Goal: Task Accomplishment & Management: Complete application form

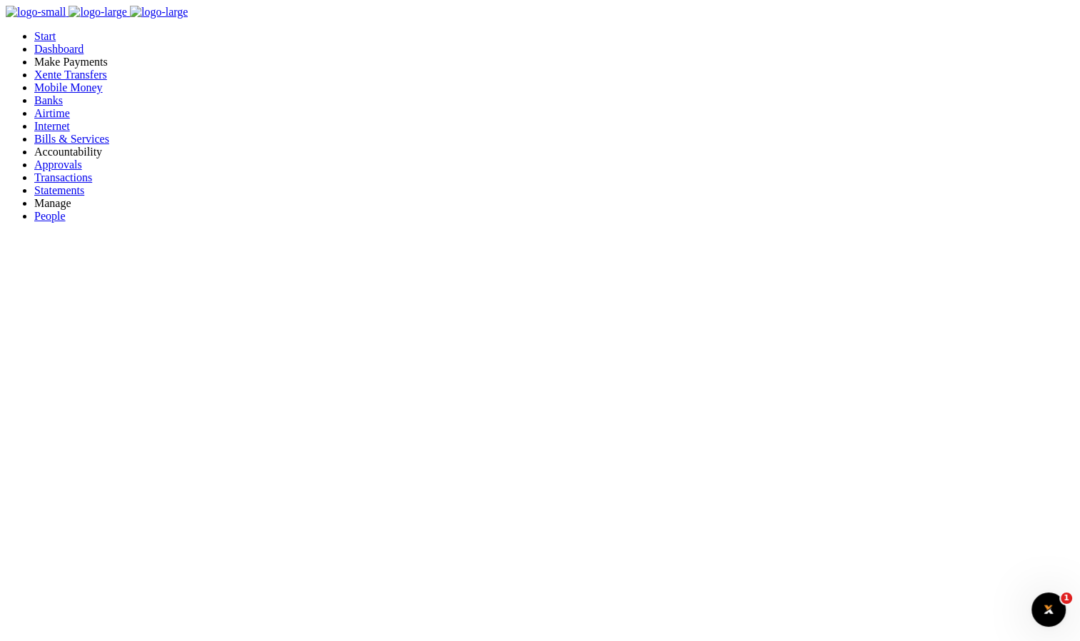
scroll to position [11, 11]
click at [85, 93] on span "Mobile Money" at bounding box center [68, 87] width 69 height 12
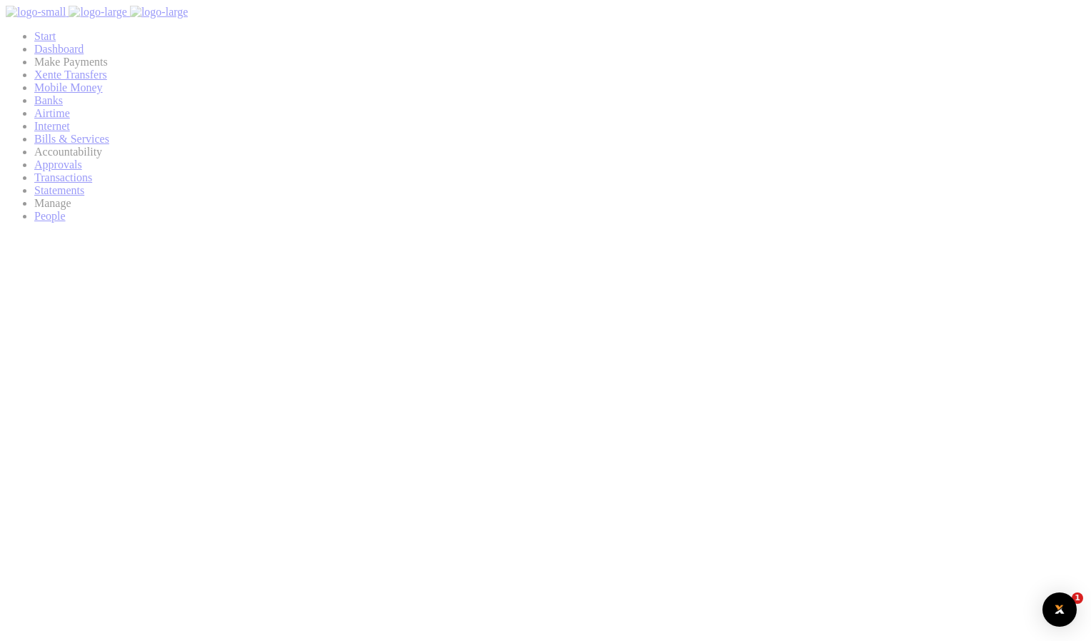
select select
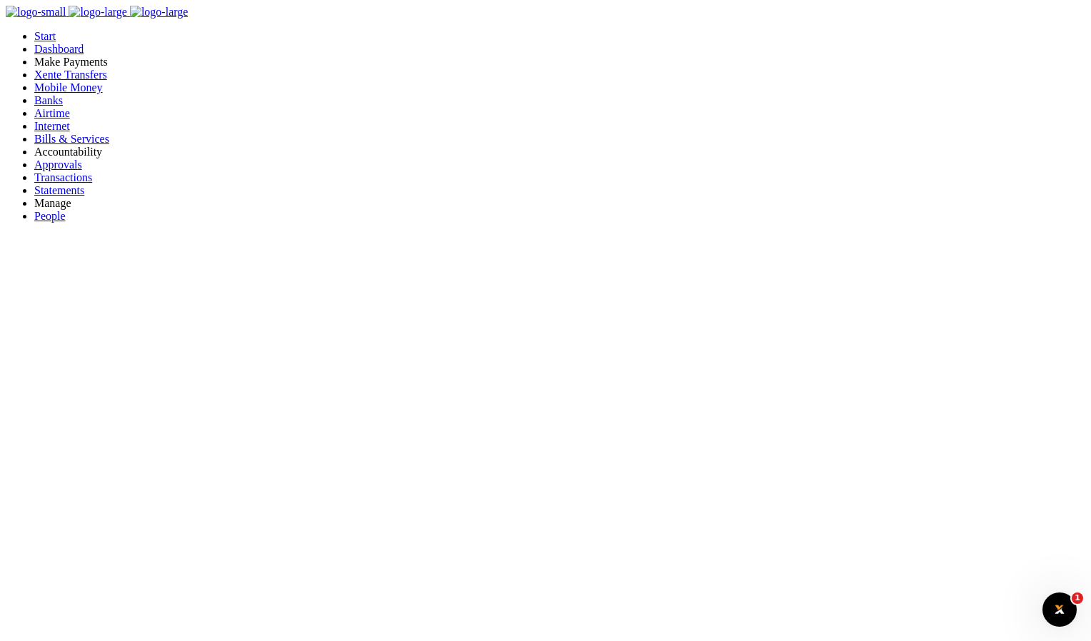
type input "werty"
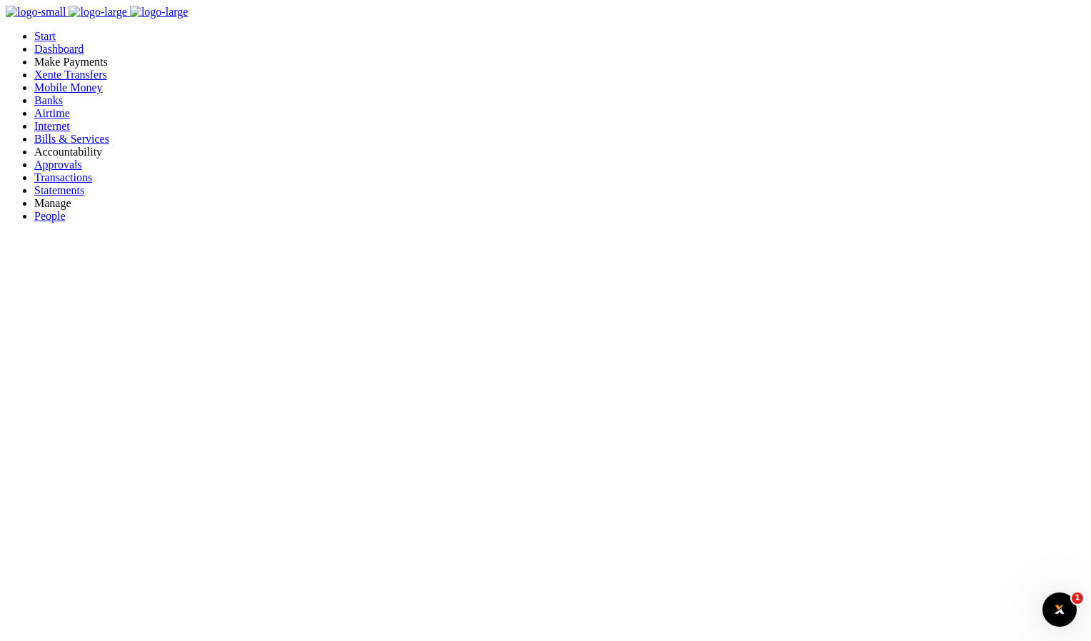
drag, startPoint x: 949, startPoint y: 198, endPoint x: 981, endPoint y: 199, distance: 31.4
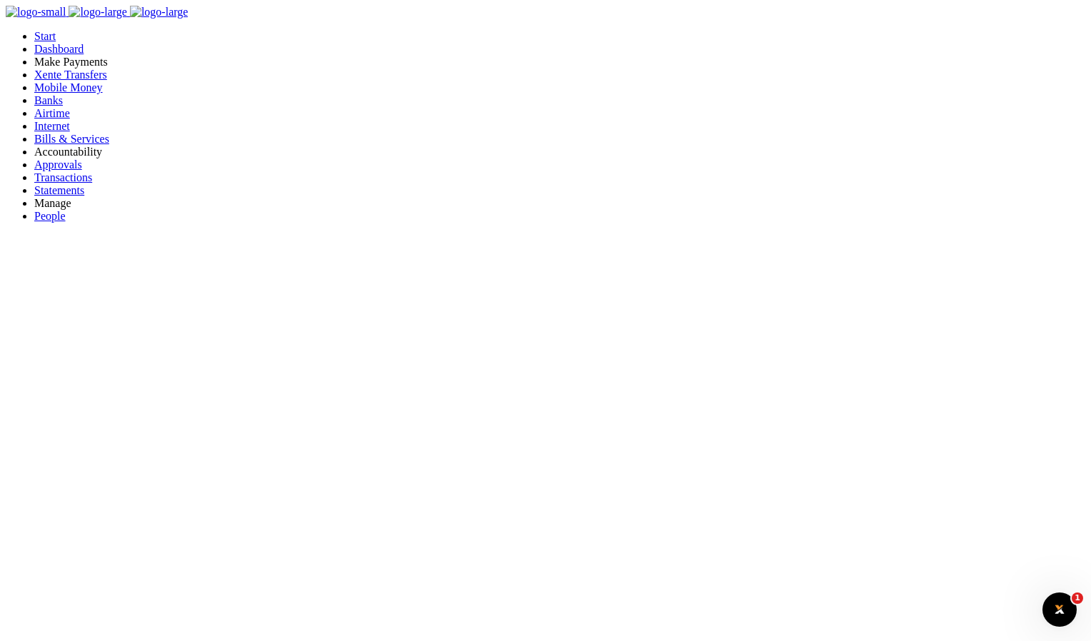
drag, startPoint x: 981, startPoint y: 199, endPoint x: 921, endPoint y: 370, distance: 181.5
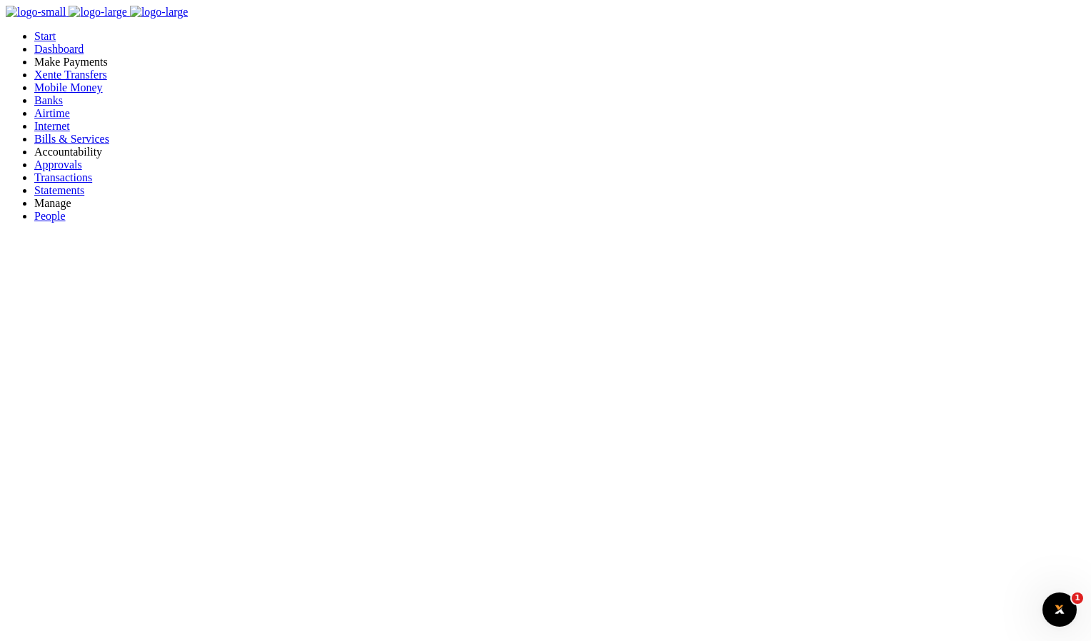
drag, startPoint x: 859, startPoint y: 85, endPoint x: 831, endPoint y: 98, distance: 31.6
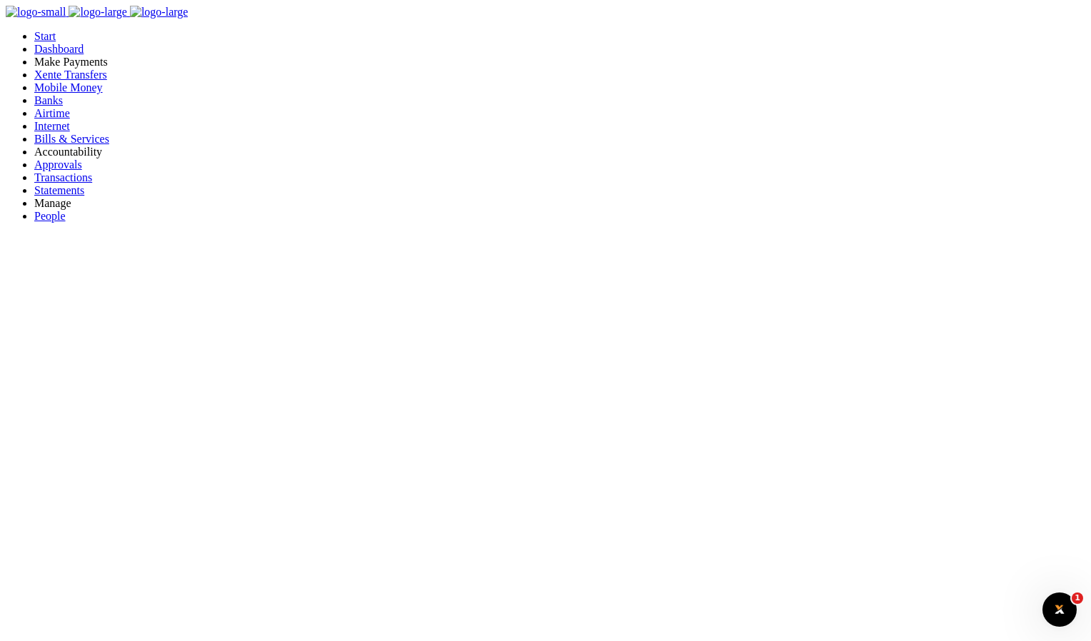
checkbox input "false"
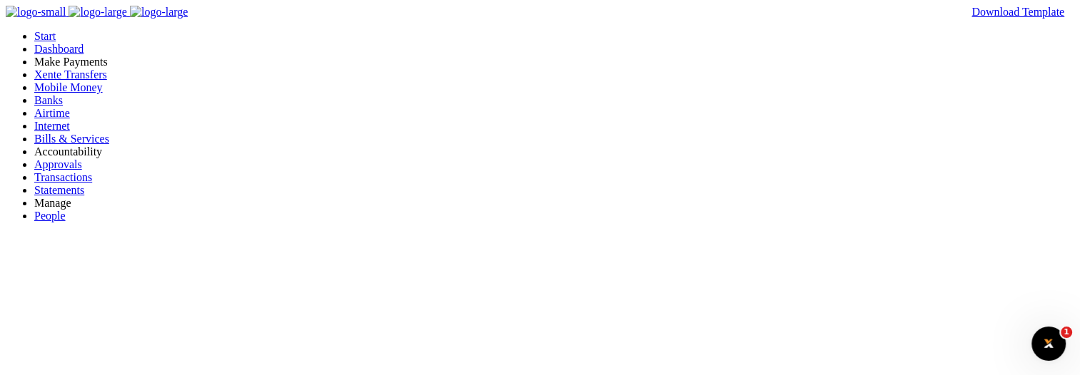
type input "werty"
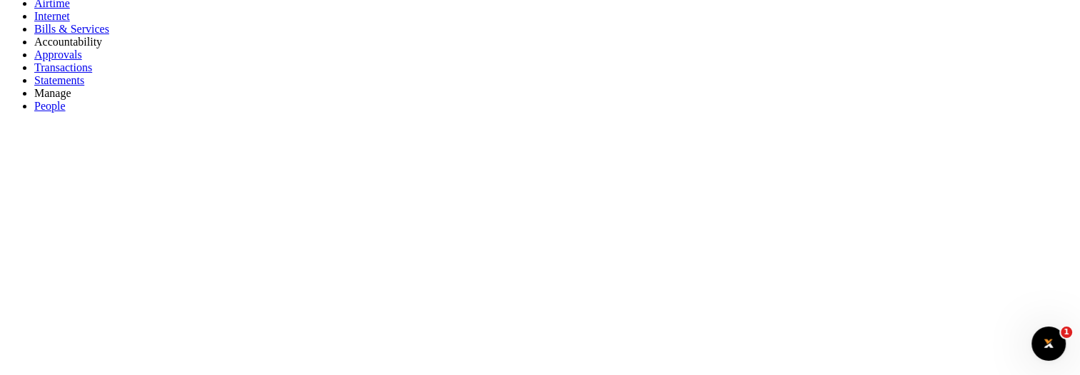
scroll to position [214, 0]
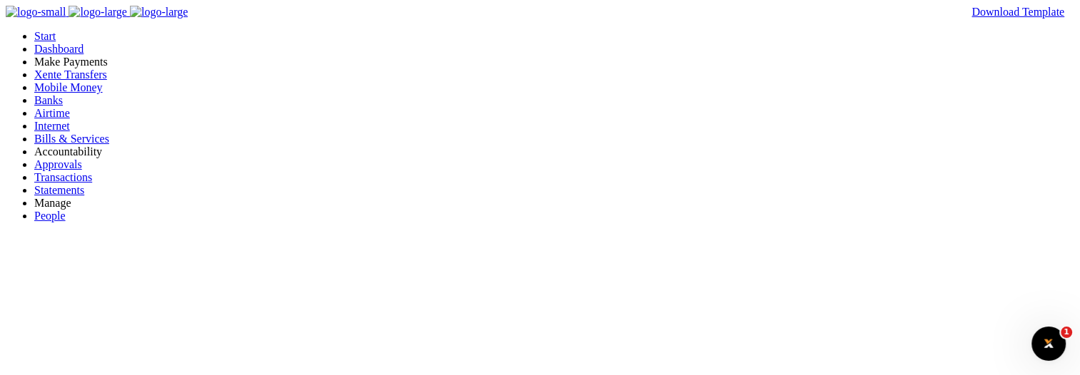
type input "werty"
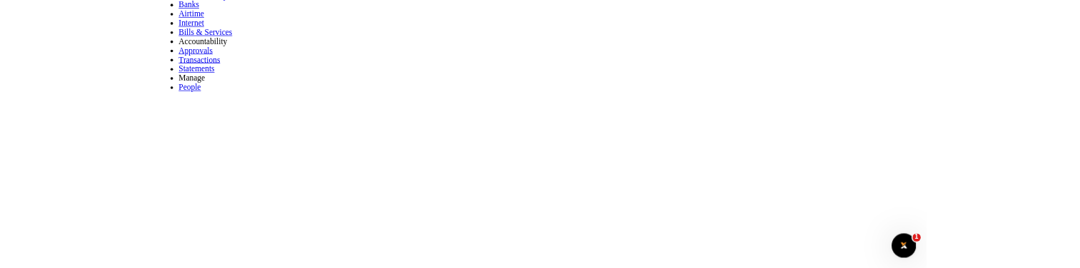
scroll to position [143, 0]
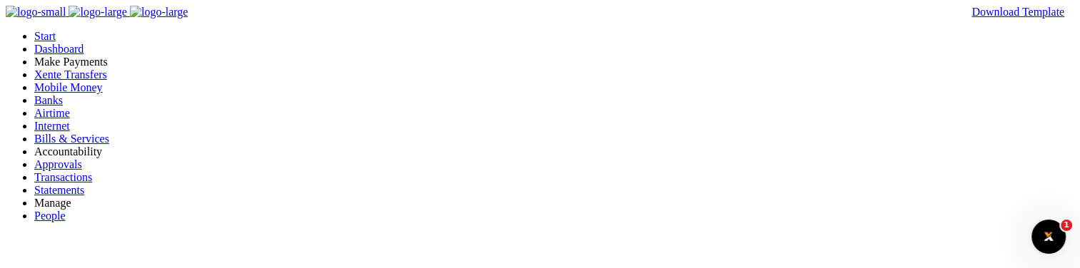
type input "ds"
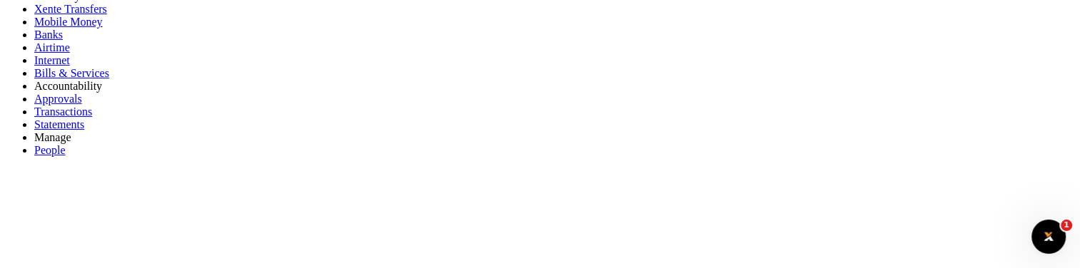
scroll to position [214, 0]
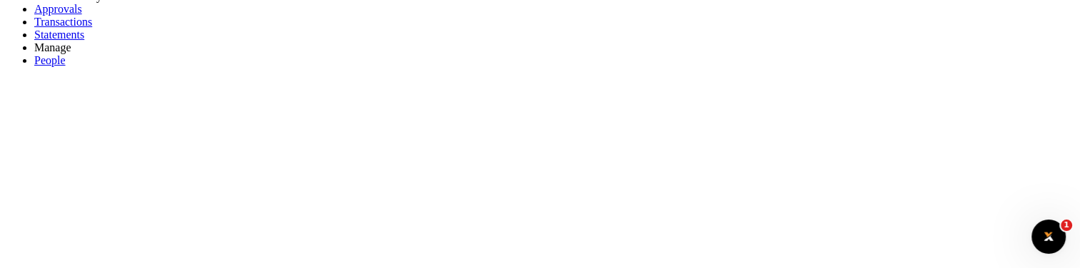
scroll to position [55, 0]
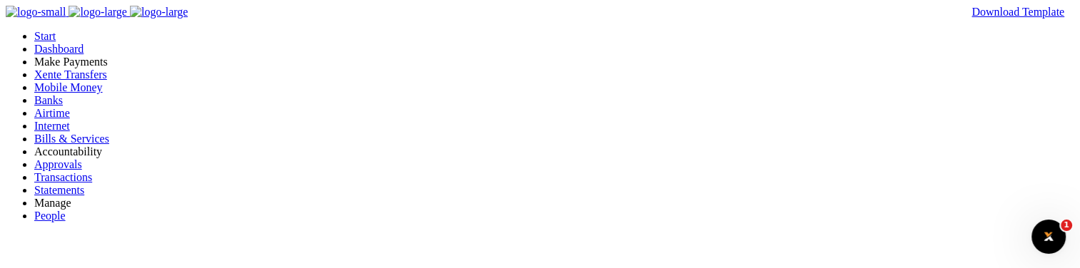
type input "werty"
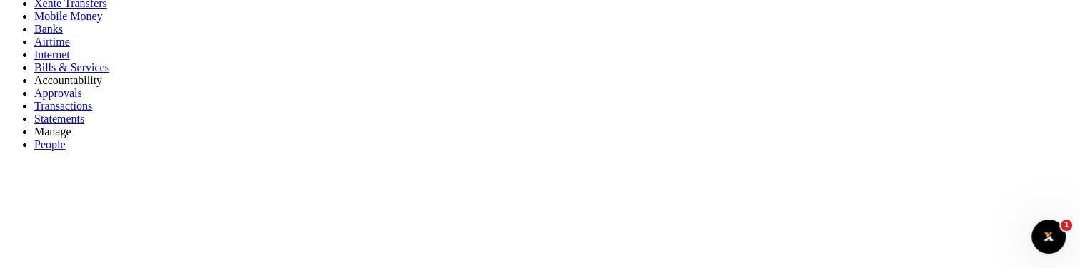
scroll to position [143, 0]
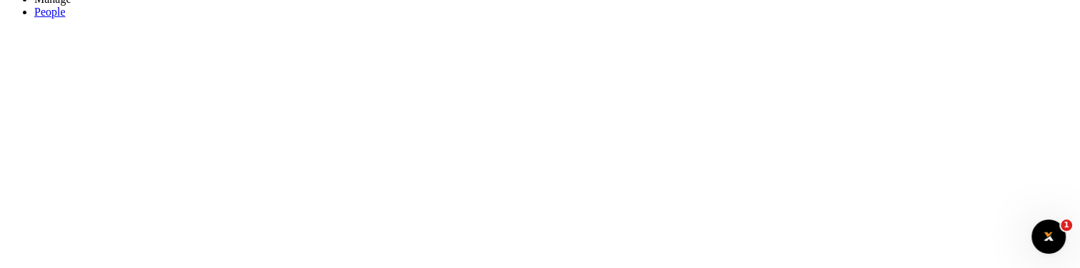
scroll to position [285, 0]
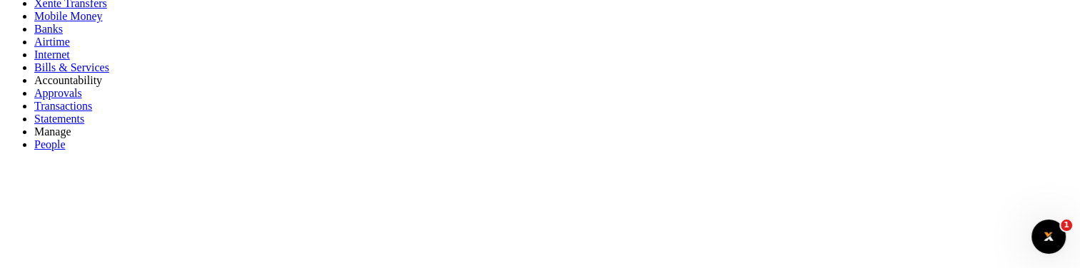
scroll to position [71, 0]
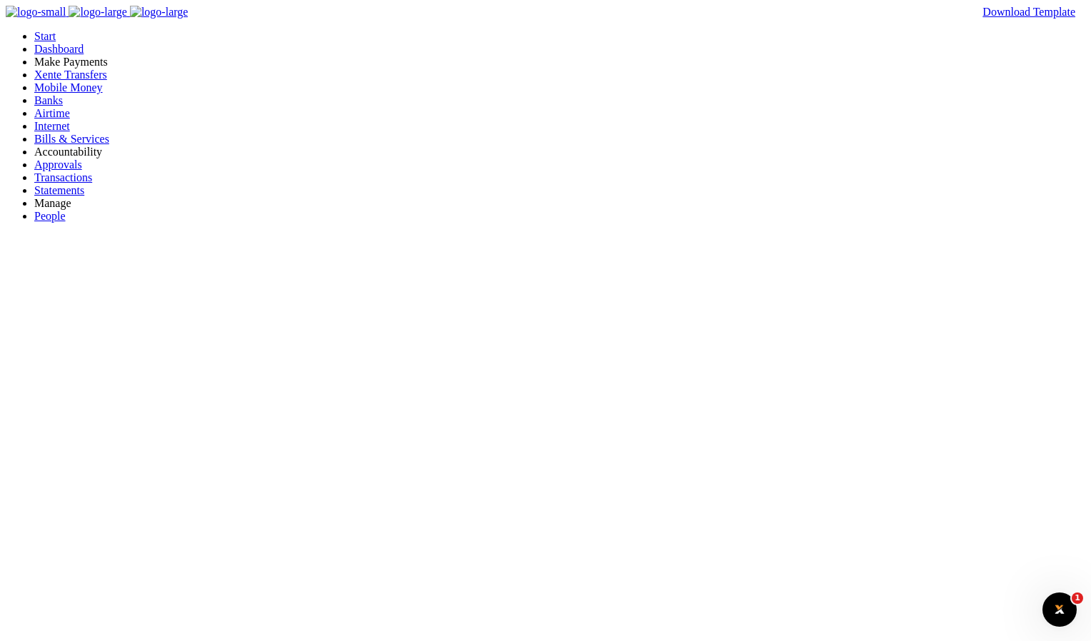
type input "werty"
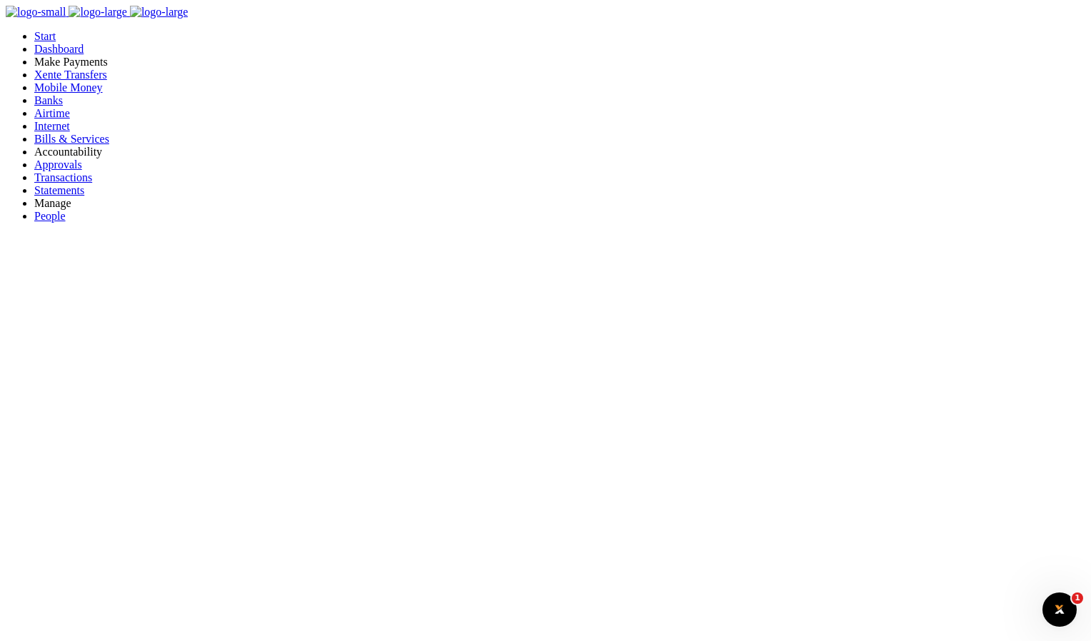
type input "werty"
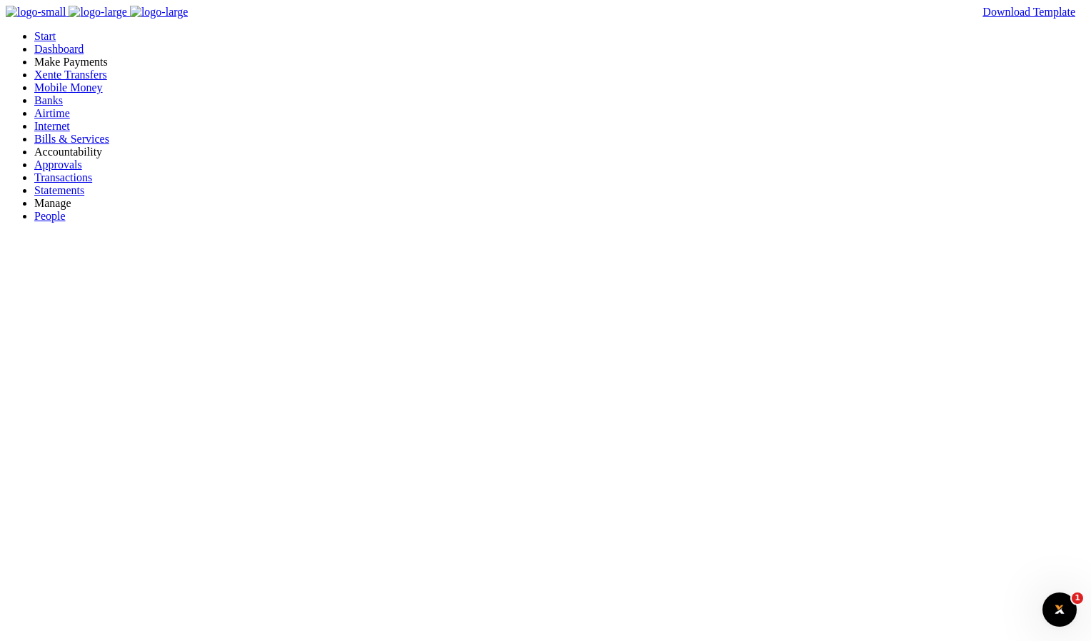
drag, startPoint x: 555, startPoint y: 425, endPoint x: 552, endPoint y: 413, distance: 13.0
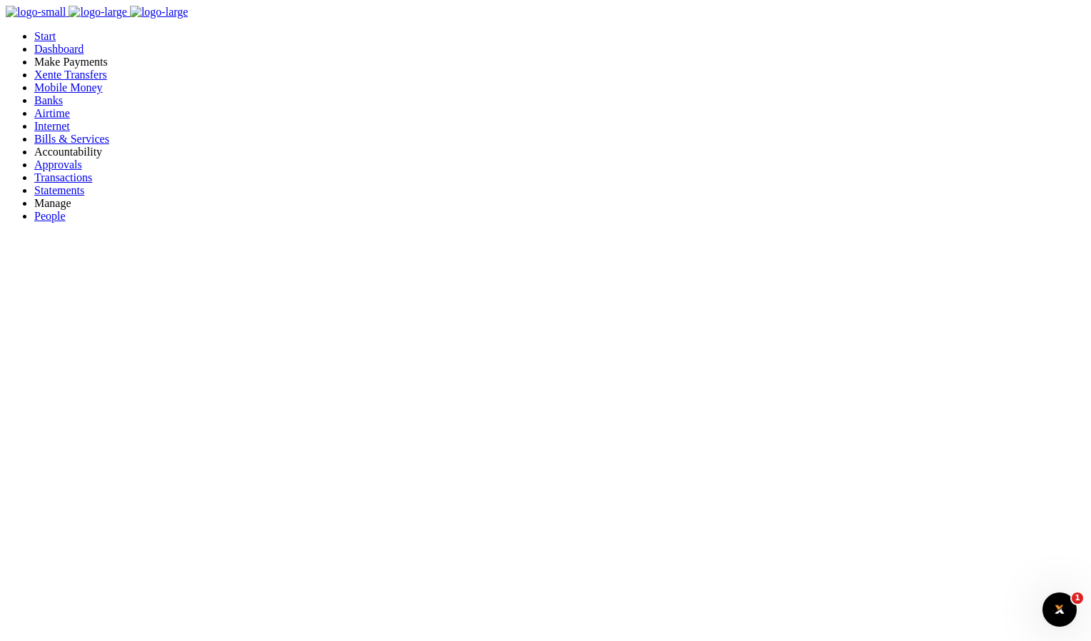
checkbox input "true"
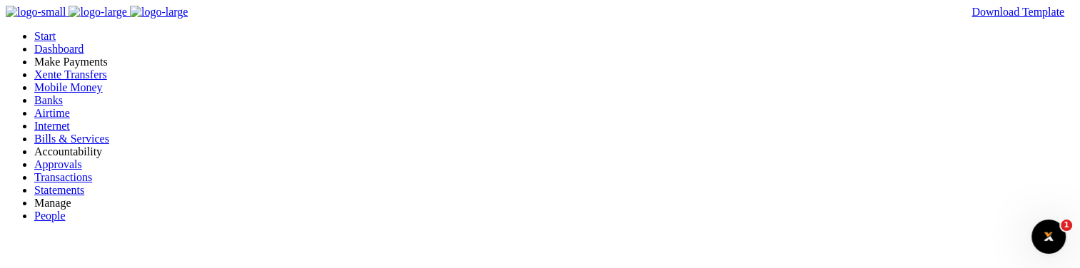
type input "werty"
type input "123"
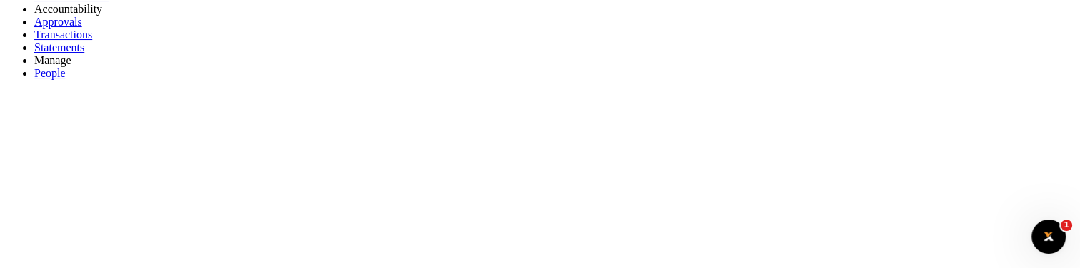
scroll to position [71, 0]
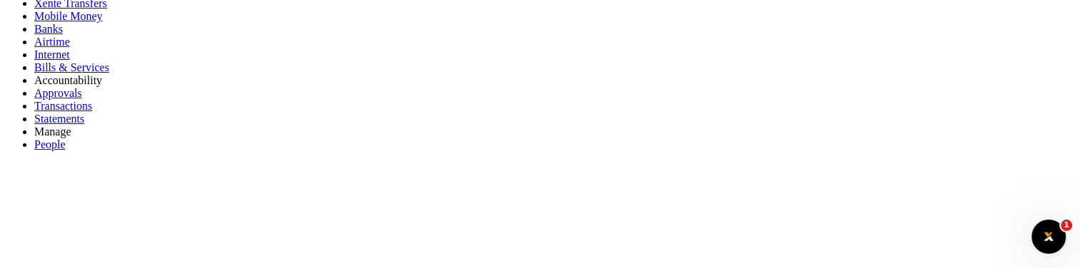
type input "werty"
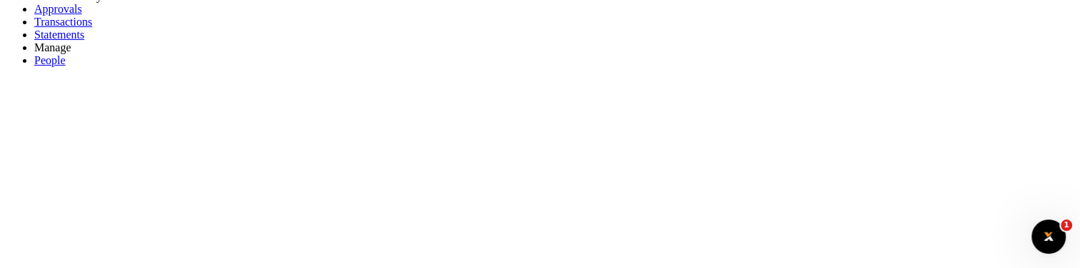
scroll to position [214, 0]
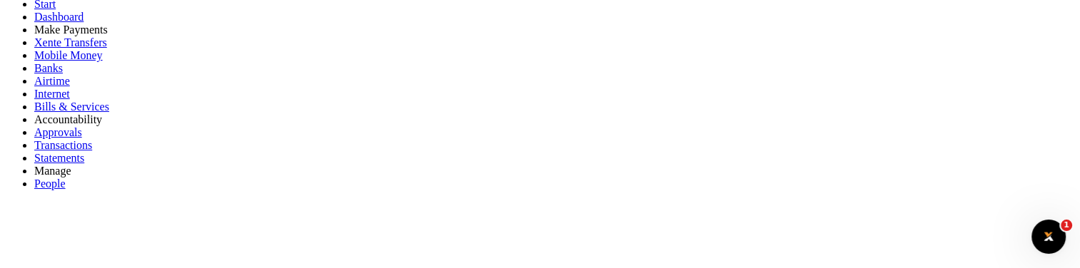
scroll to position [0, 0]
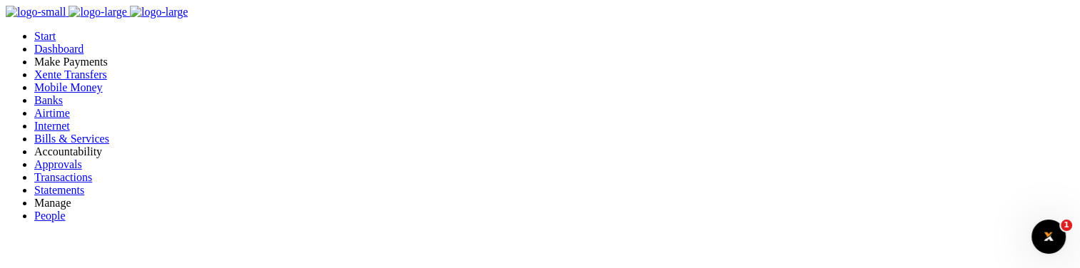
checkbox input "true"
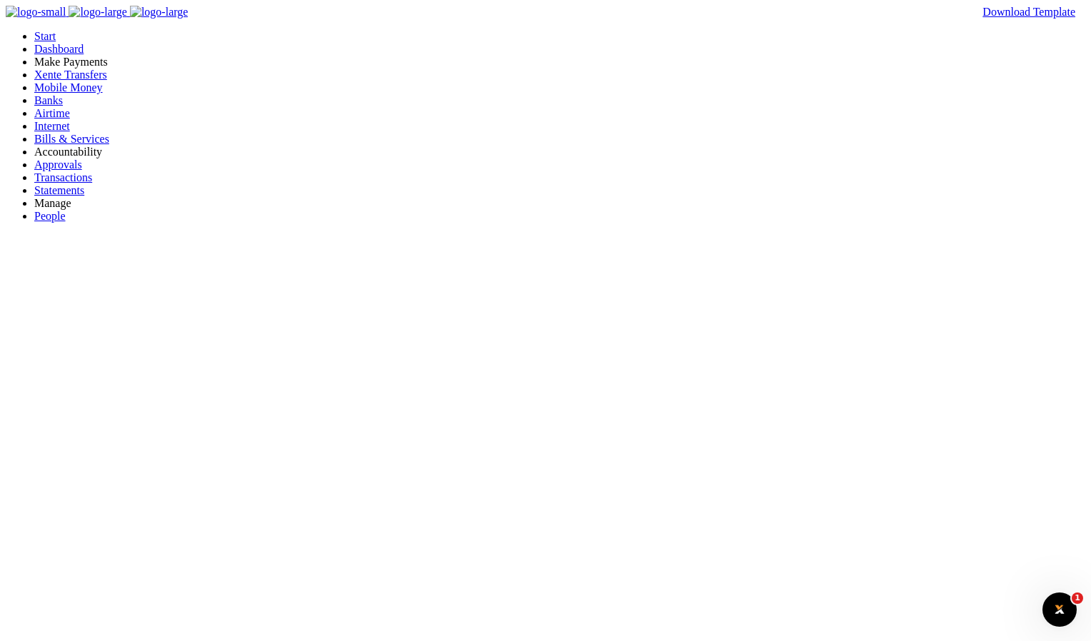
type input "werty"
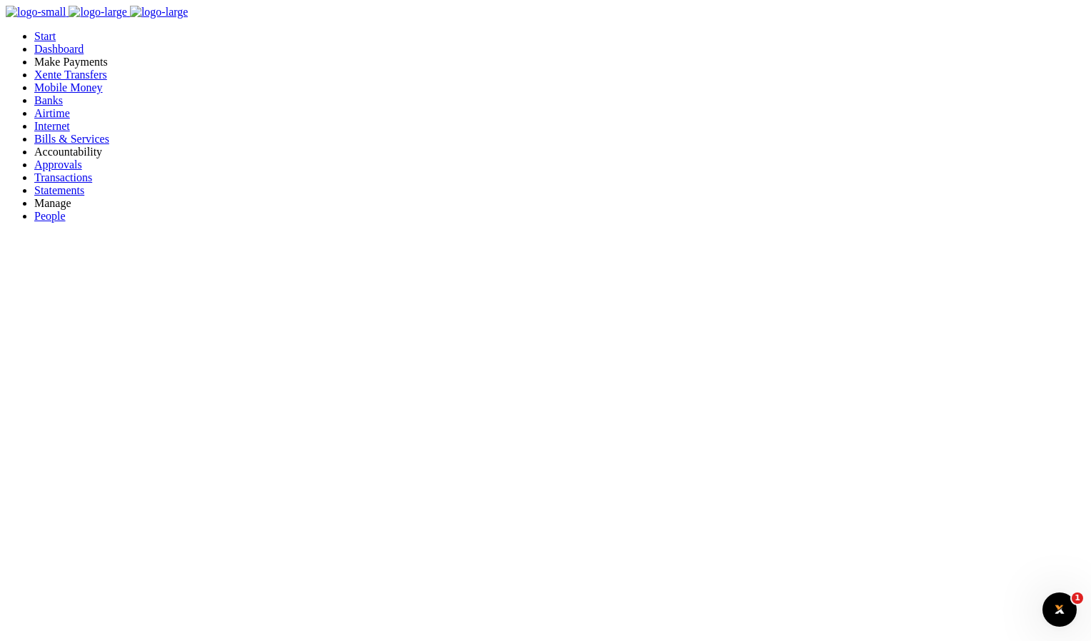
checkbox input "false"
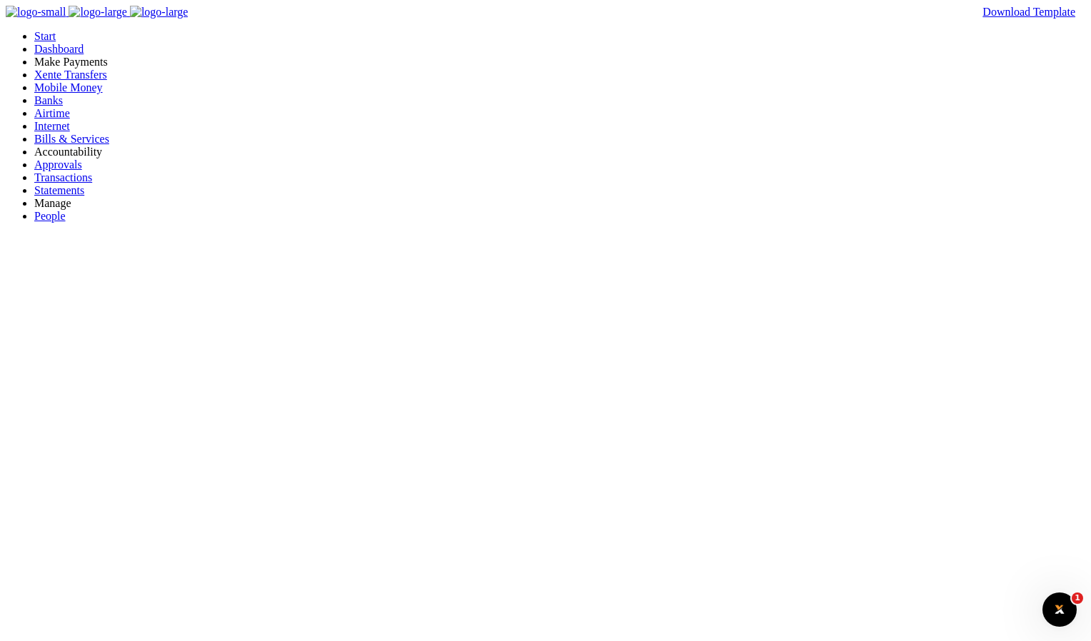
type input "werty"
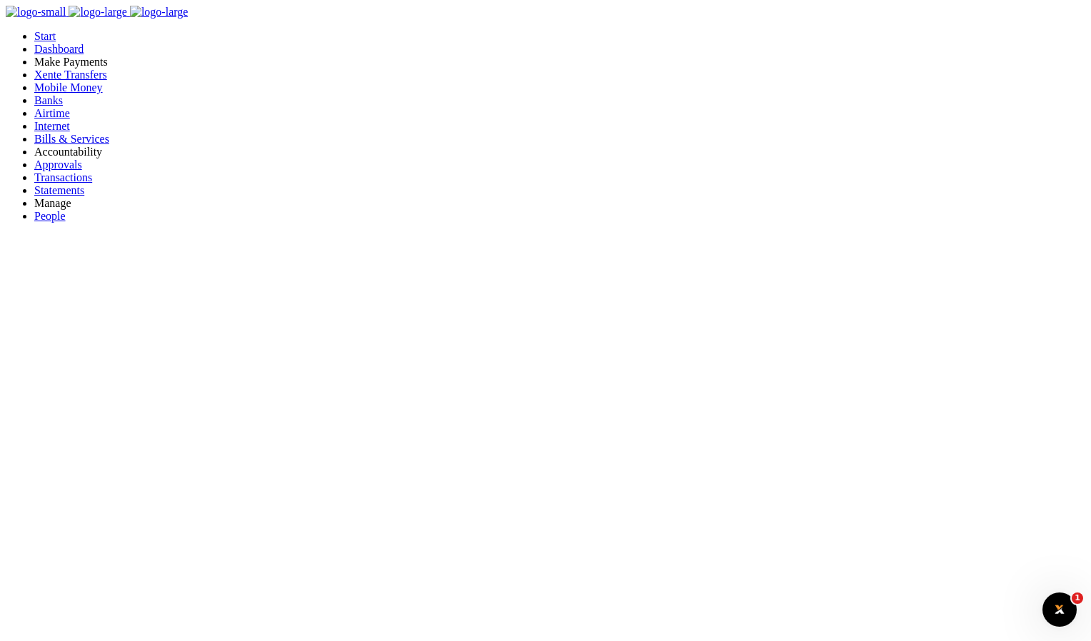
checkbox input "true"
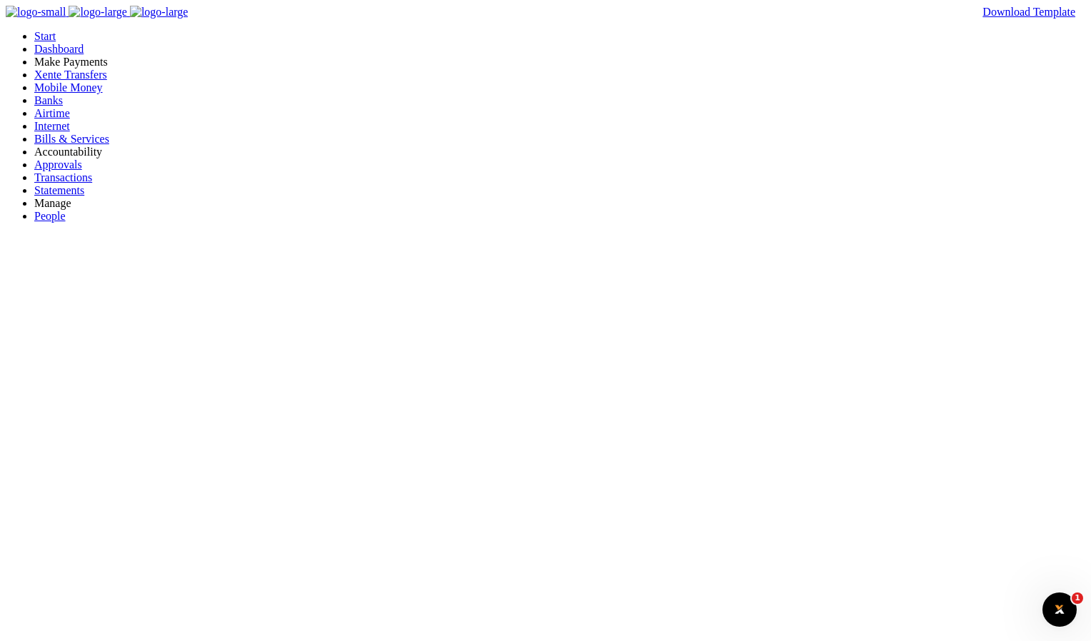
type input "123"
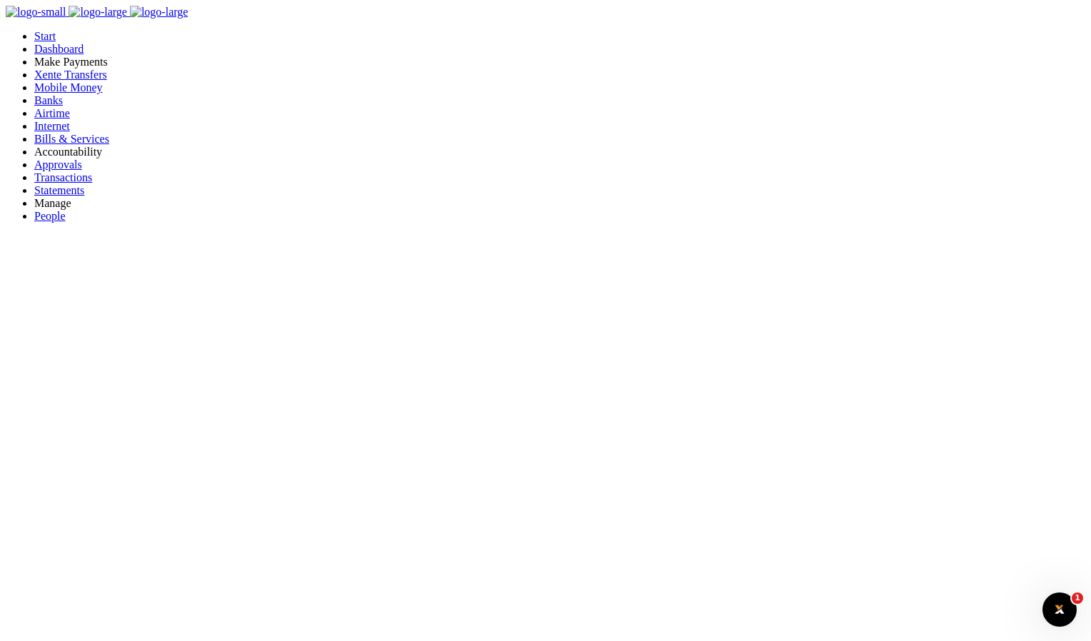
checkbox input "true"
type input "werty"
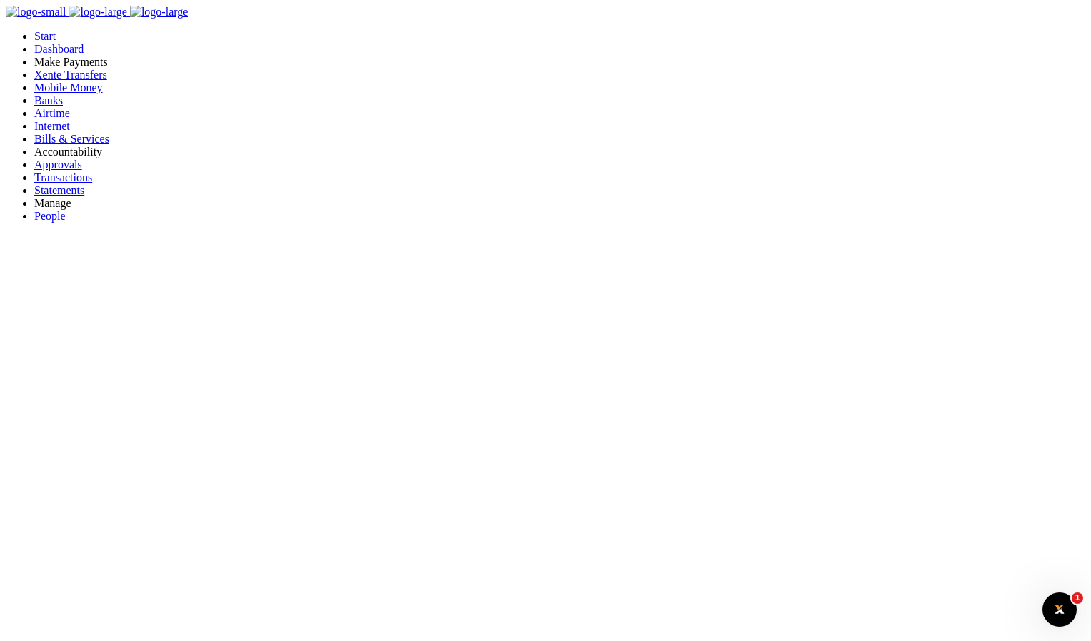
checkbox input "true"
type input "werty"
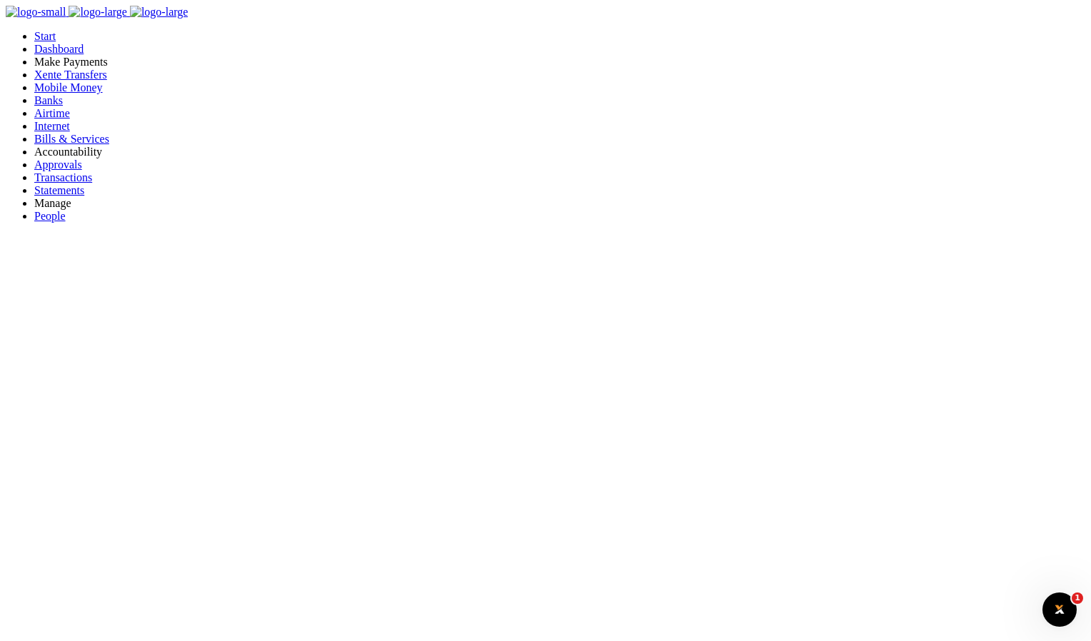
checkbox input "true"
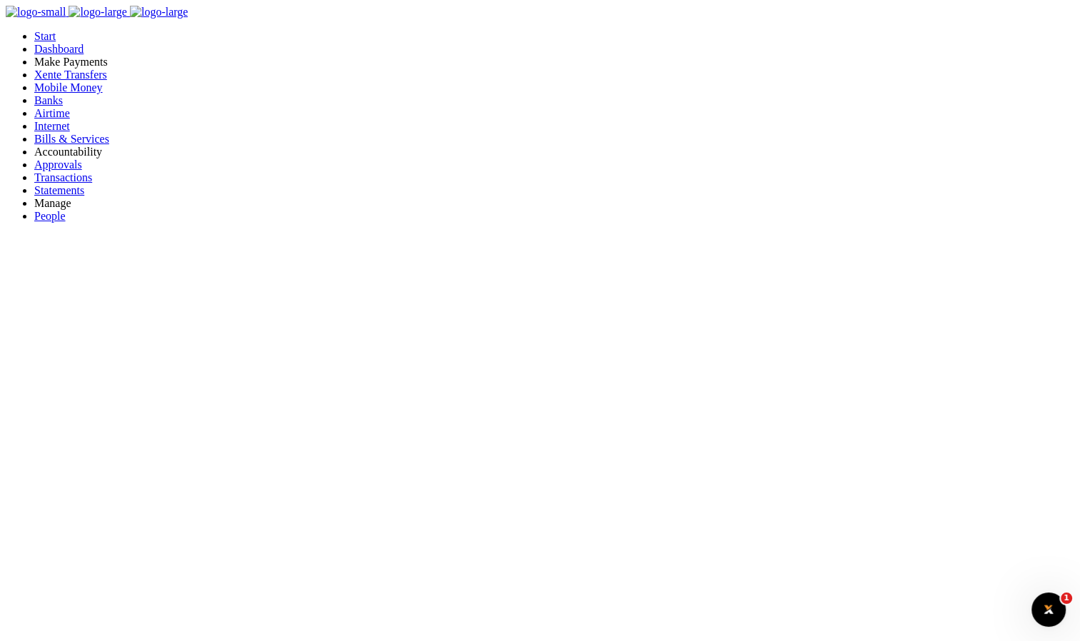
scroll to position [11, 11]
click at [75, 93] on span "Mobile Money" at bounding box center [68, 87] width 69 height 12
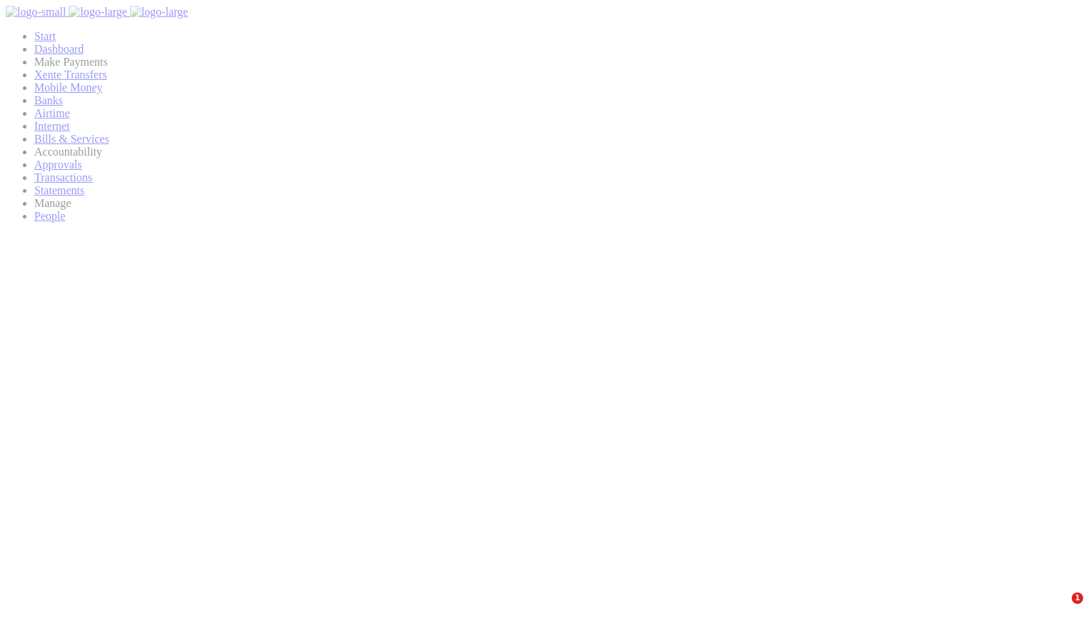
select select
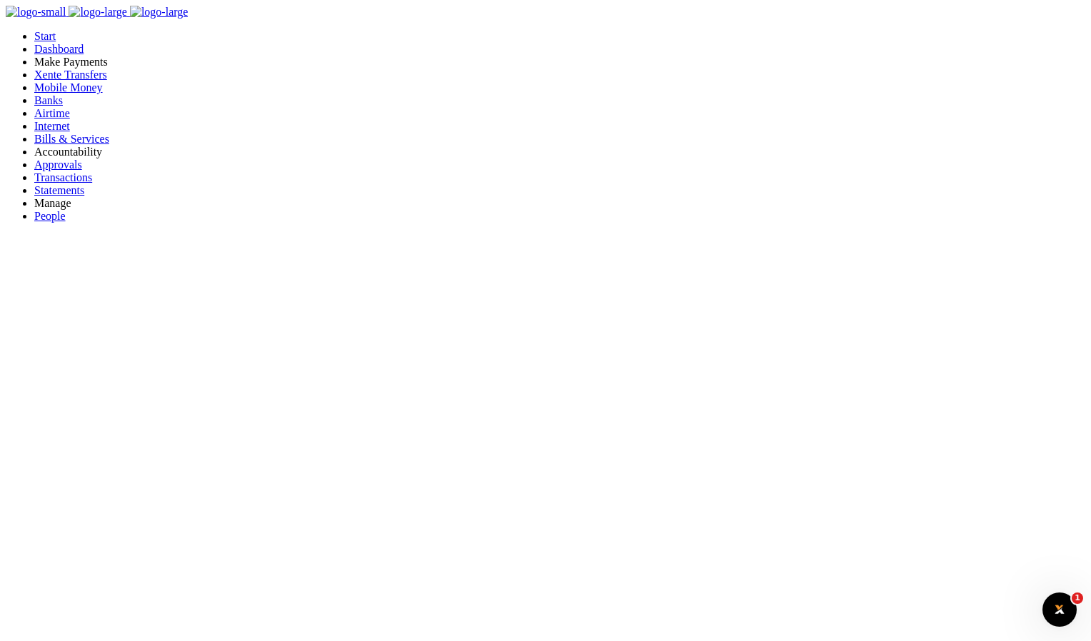
type input "werty"
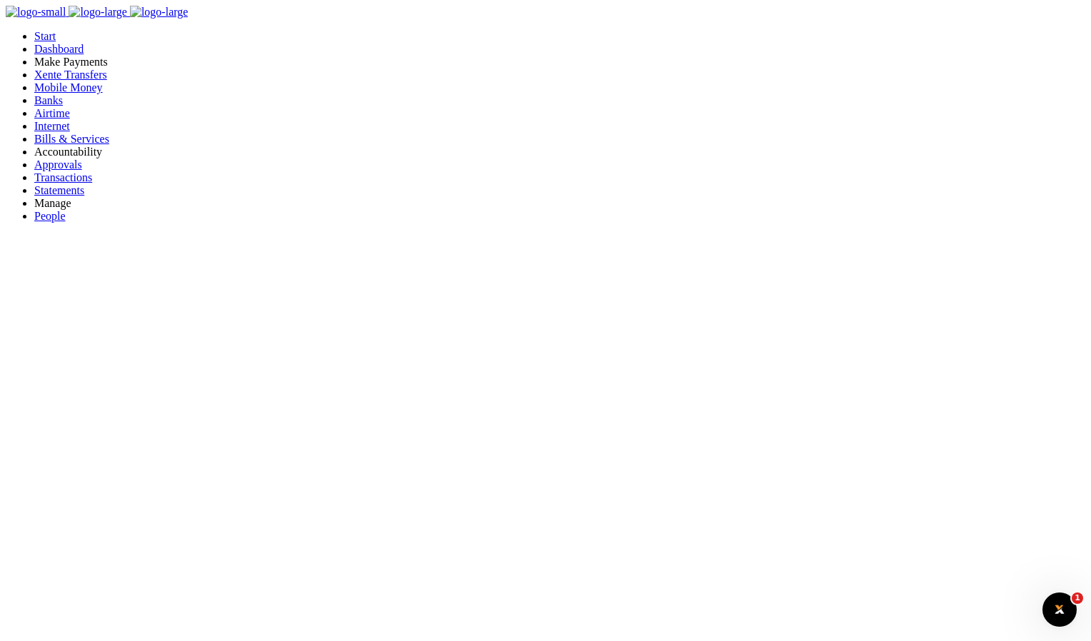
checkbox input "true"
type input "werty"
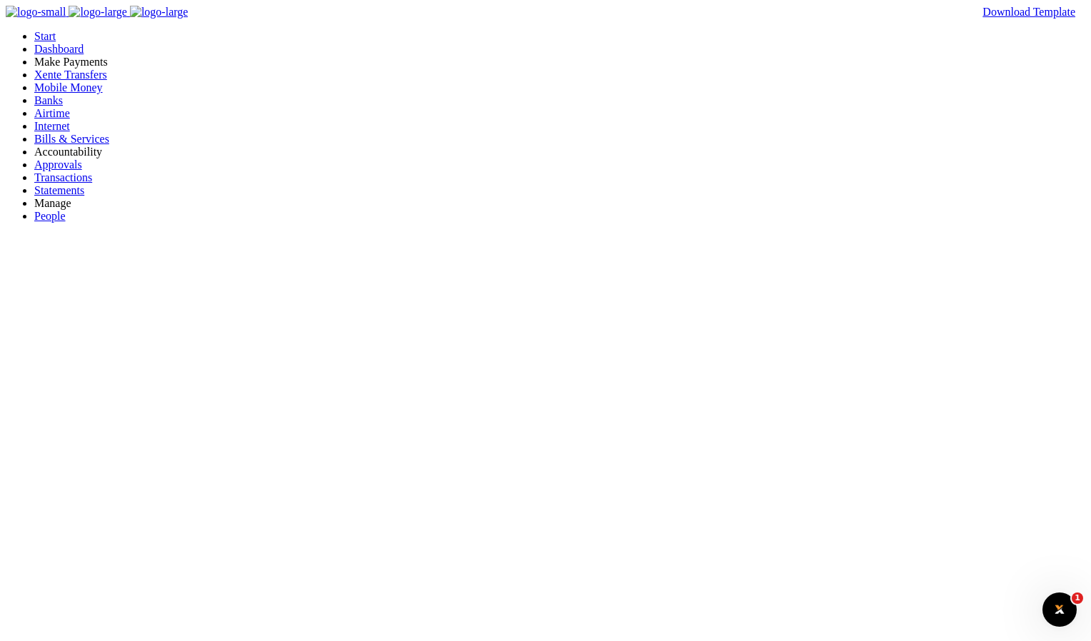
drag, startPoint x: 642, startPoint y: 288, endPoint x: 568, endPoint y: 326, distance: 83.6
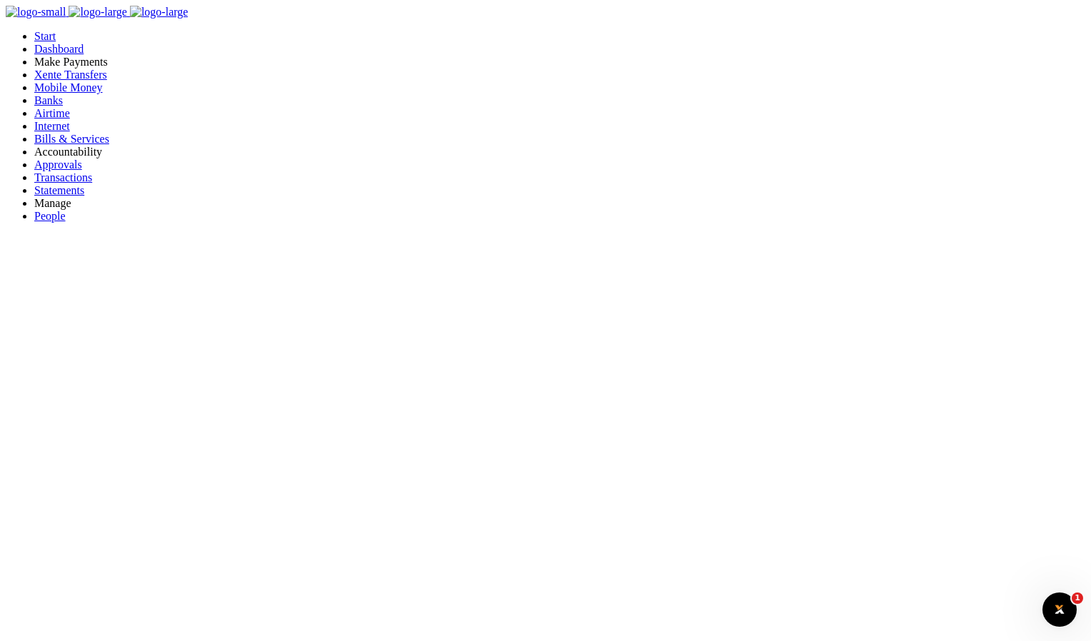
checkbox input "true"
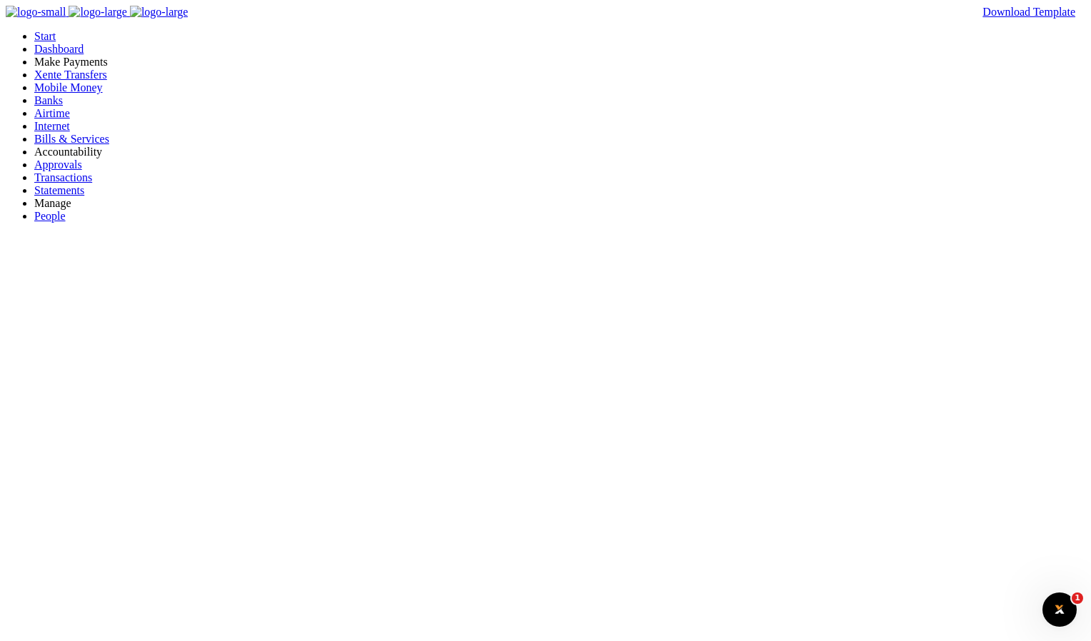
type input "werty"
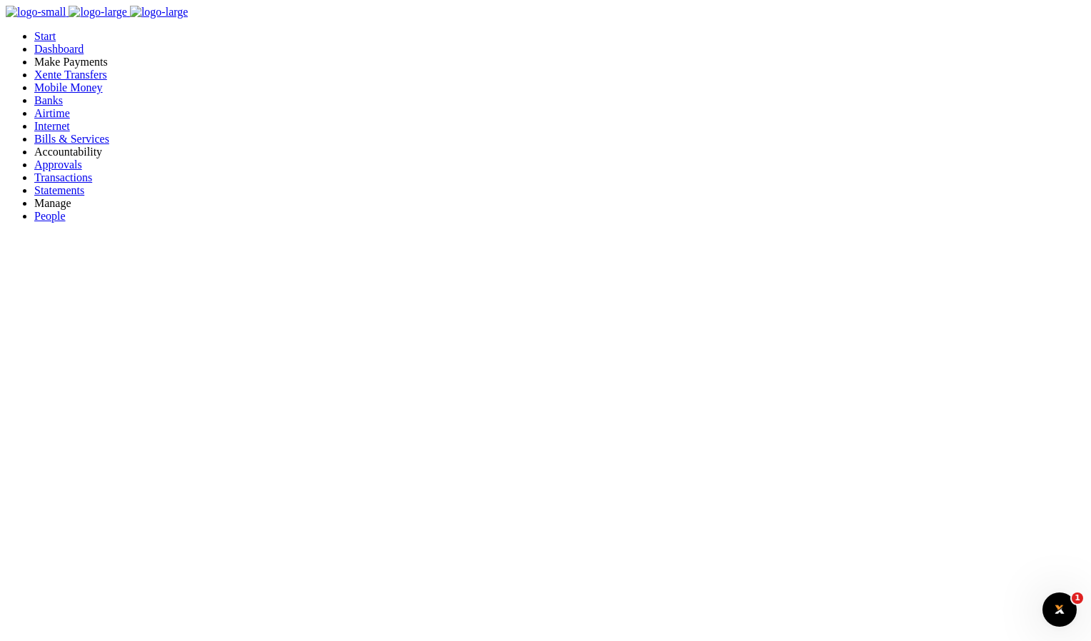
checkbox input "true"
type input "werty"
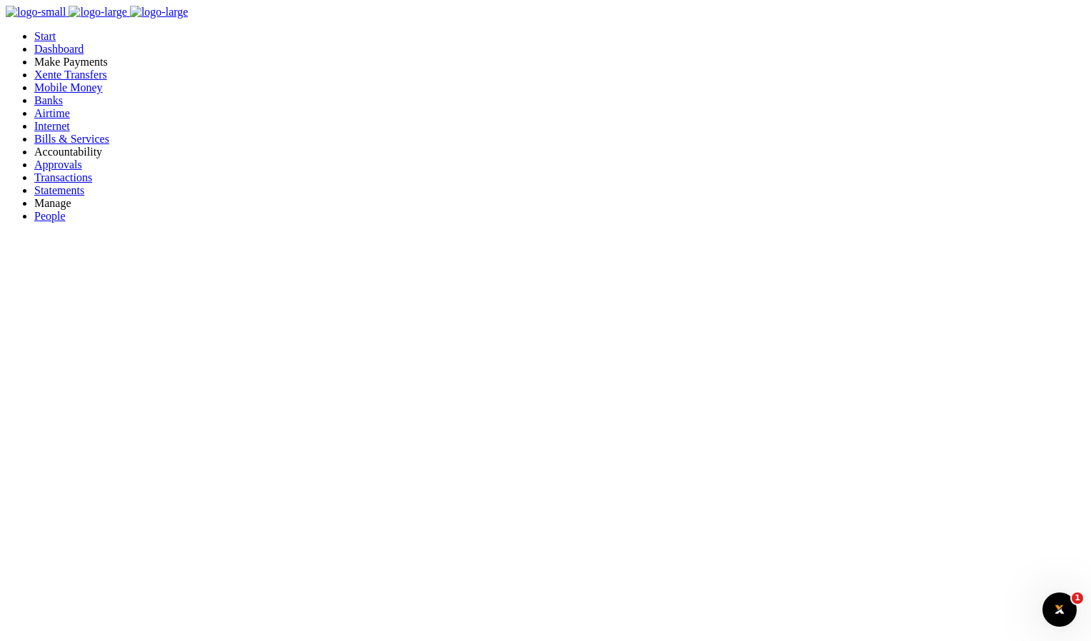
checkbox input "true"
click at [51, 171] on span "Approvals" at bounding box center [58, 164] width 48 height 12
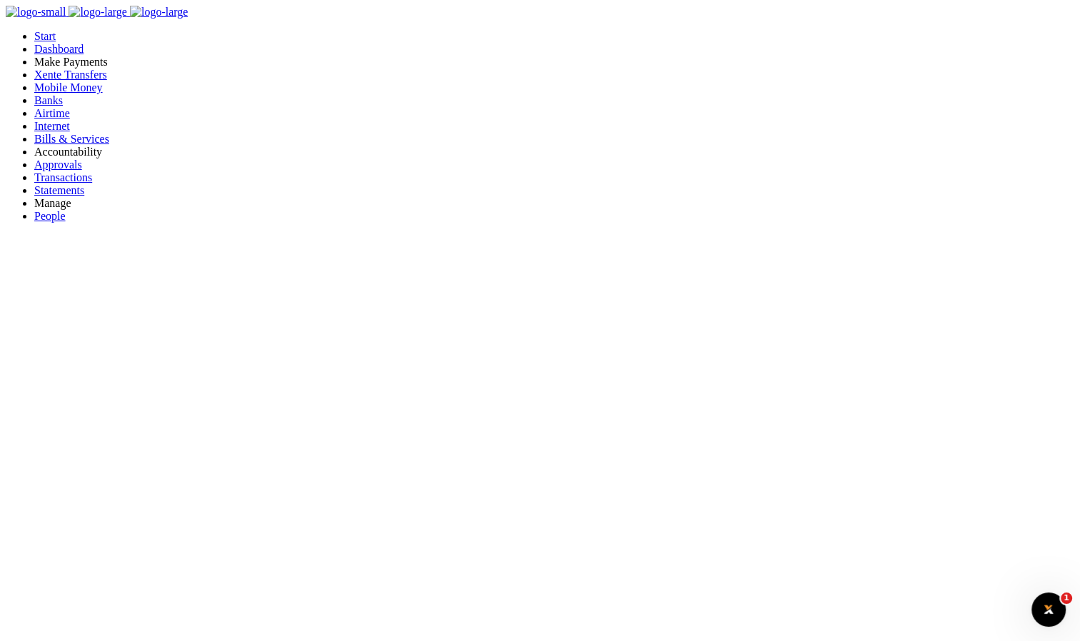
drag, startPoint x: 744, startPoint y: 230, endPoint x: 778, endPoint y: 231, distance: 34.3
drag, startPoint x: 778, startPoint y: 231, endPoint x: 737, endPoint y: 253, distance: 46.3
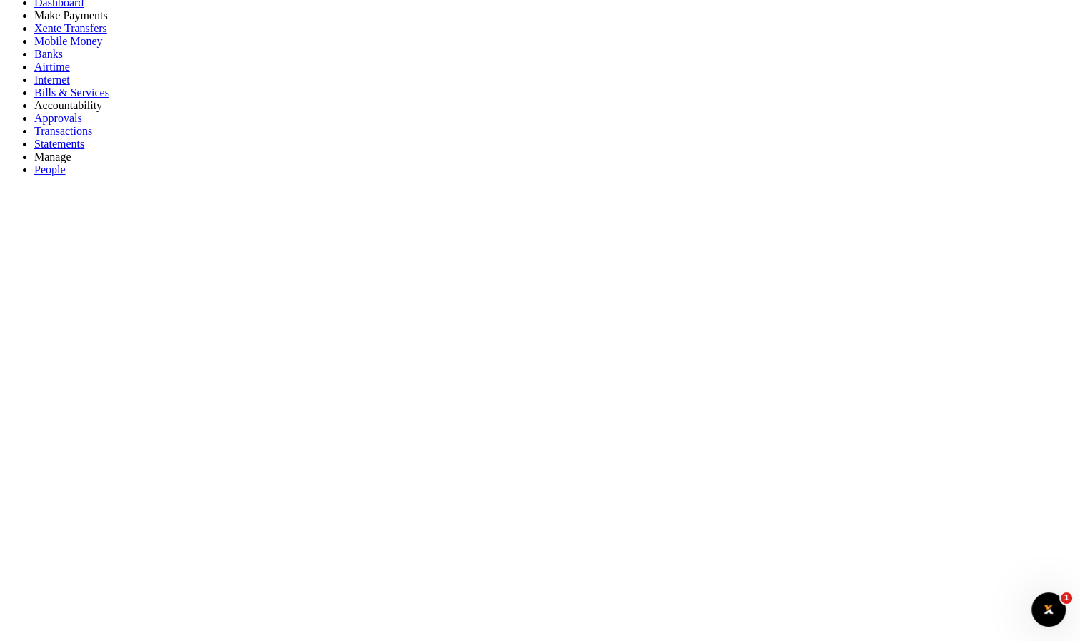
scroll to position [71, 0]
click at [50, 22] on span "Mobile Money" at bounding box center [68, 16] width 69 height 12
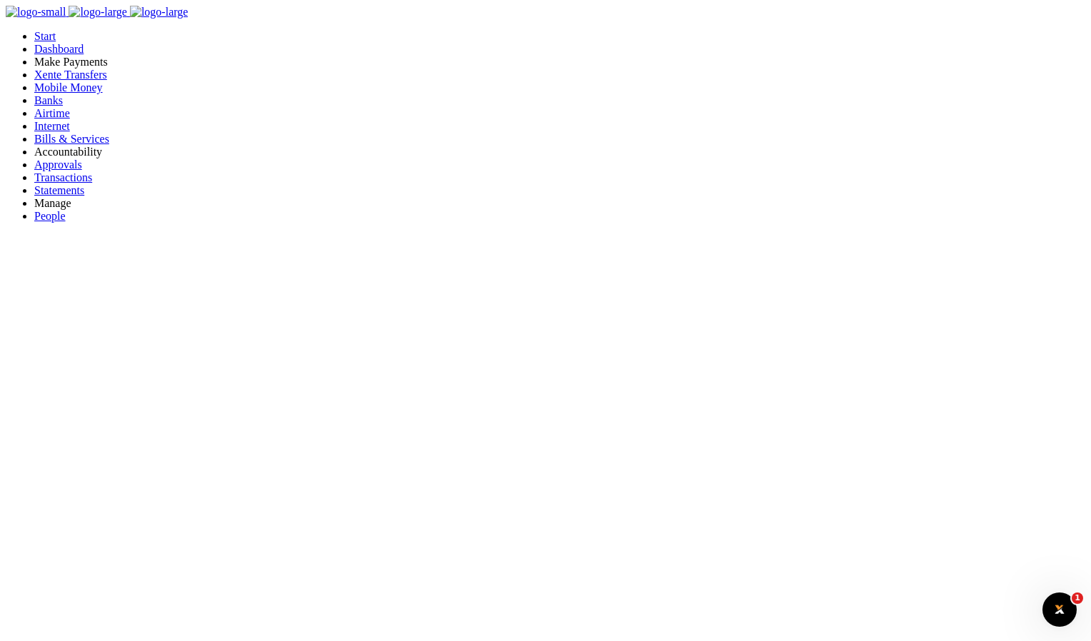
type input "werty"
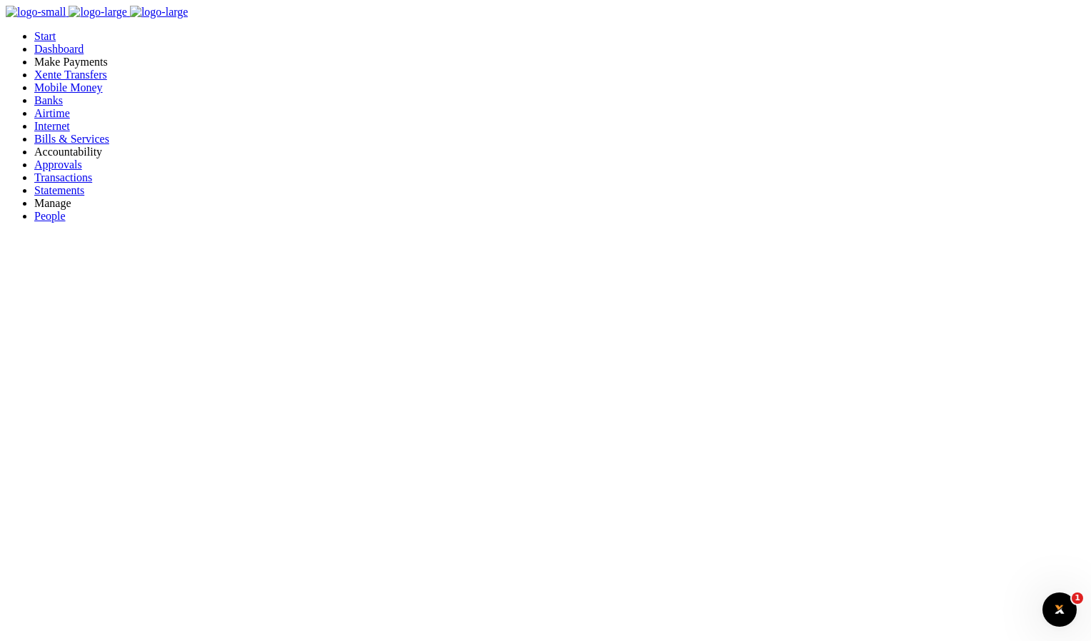
checkbox input "true"
